Goal: Task Accomplishment & Management: Use online tool/utility

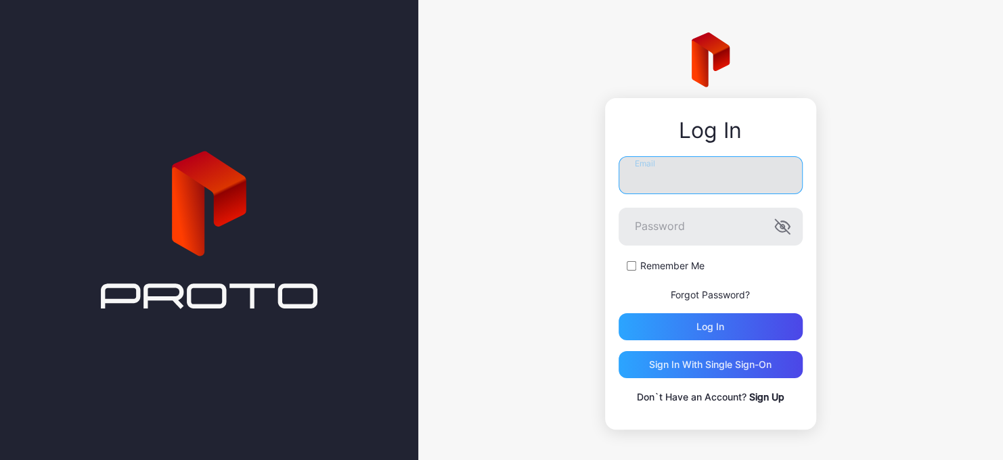
click at [638, 171] on input "Email" at bounding box center [711, 175] width 184 height 38
type input "**********"
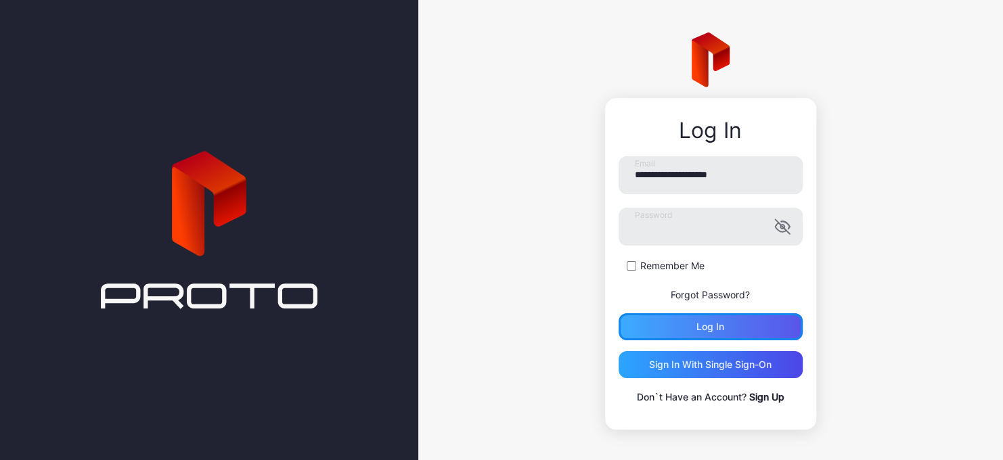
click at [679, 329] on div "Log in" at bounding box center [711, 326] width 184 height 27
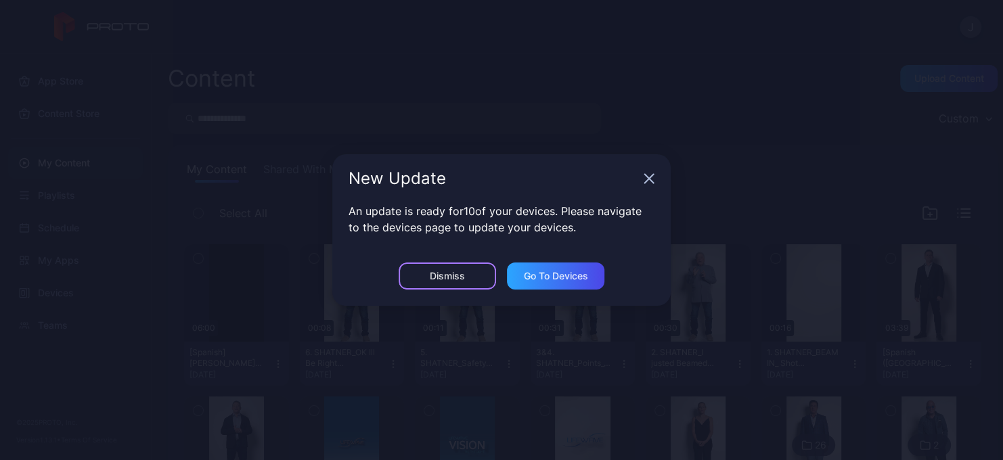
click at [458, 271] on div "Dismiss" at bounding box center [447, 276] width 35 height 11
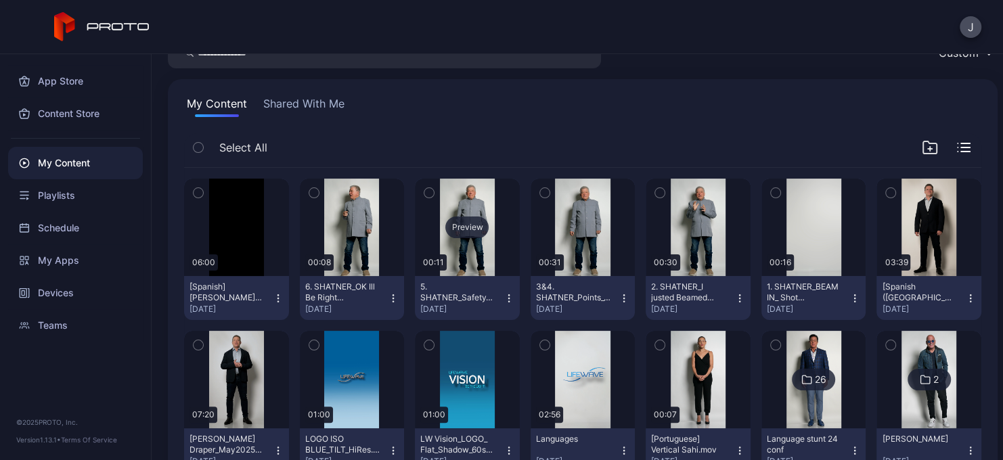
scroll to position [83, 0]
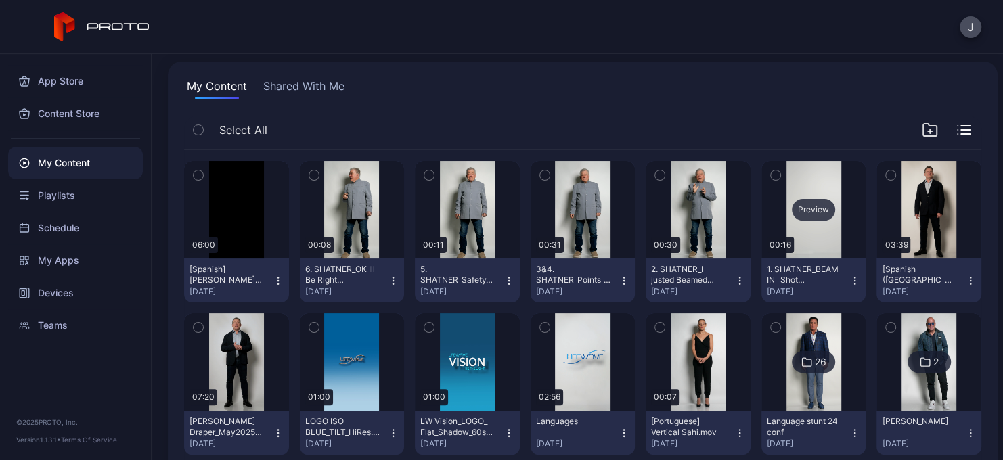
click at [807, 206] on div "Preview" at bounding box center [813, 210] width 43 height 22
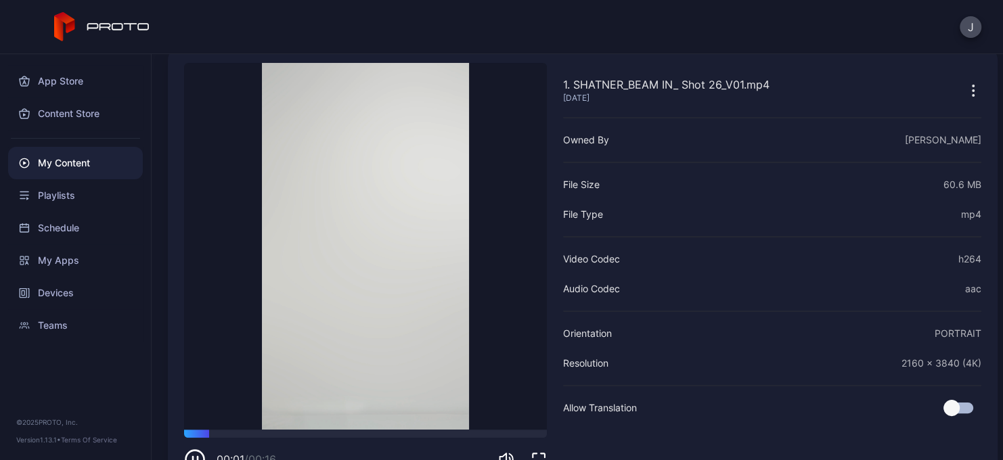
scroll to position [65, 0]
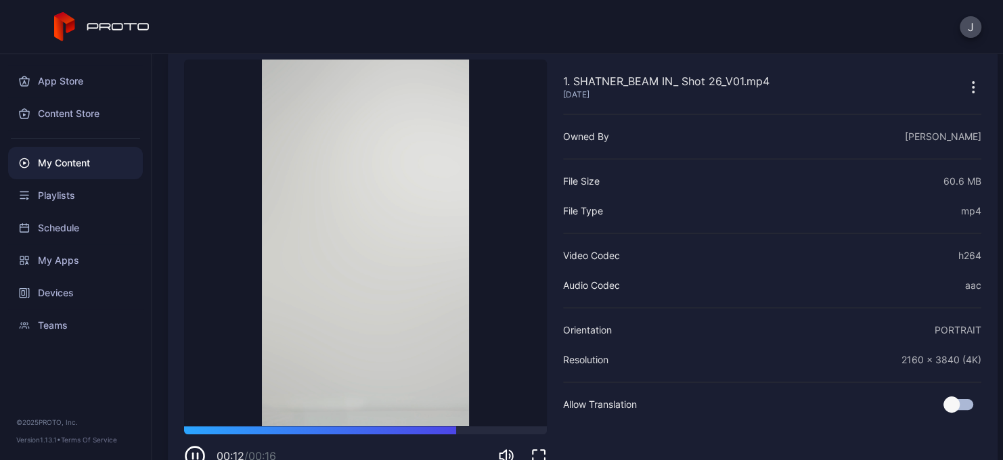
click at [194, 452] on icon "button" at bounding box center [195, 456] width 22 height 22
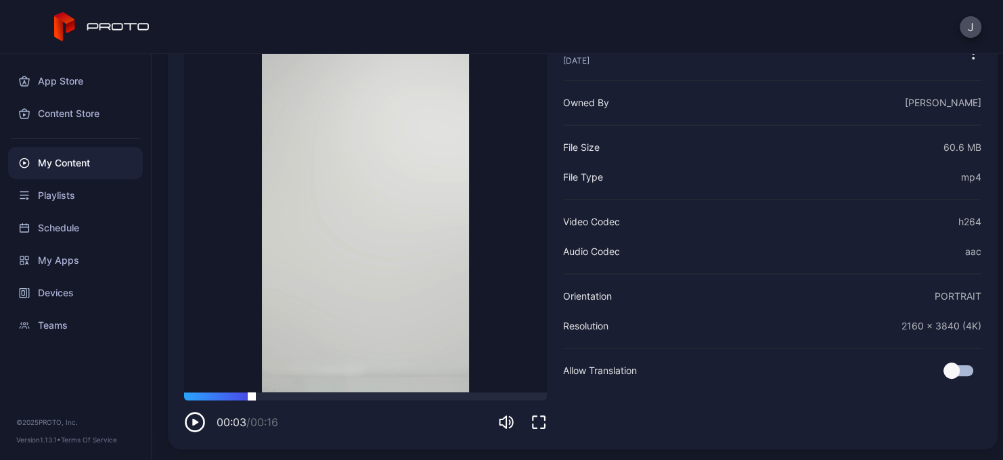
click at [252, 396] on div at bounding box center [365, 397] width 363 height 8
click at [267, 394] on div at bounding box center [365, 397] width 363 height 8
